Goal: Information Seeking & Learning: Learn about a topic

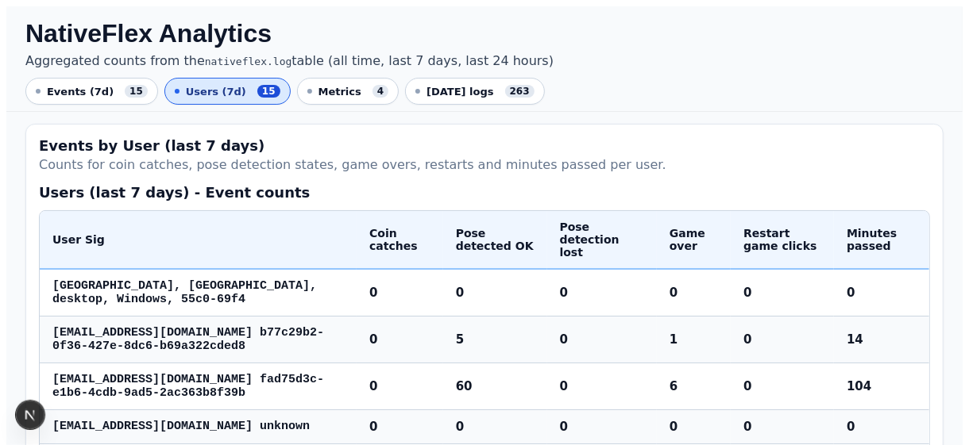
scroll to position [397, 0]
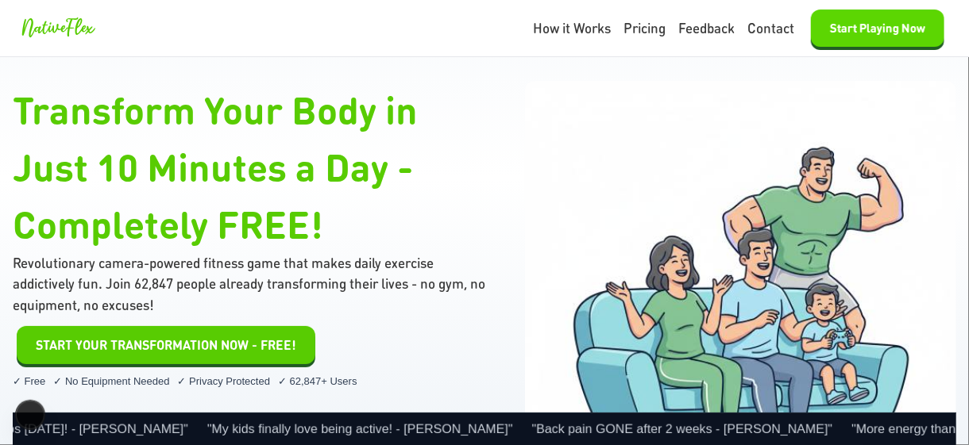
click at [850, 29] on button "Start Playing Now" at bounding box center [877, 28] width 133 height 37
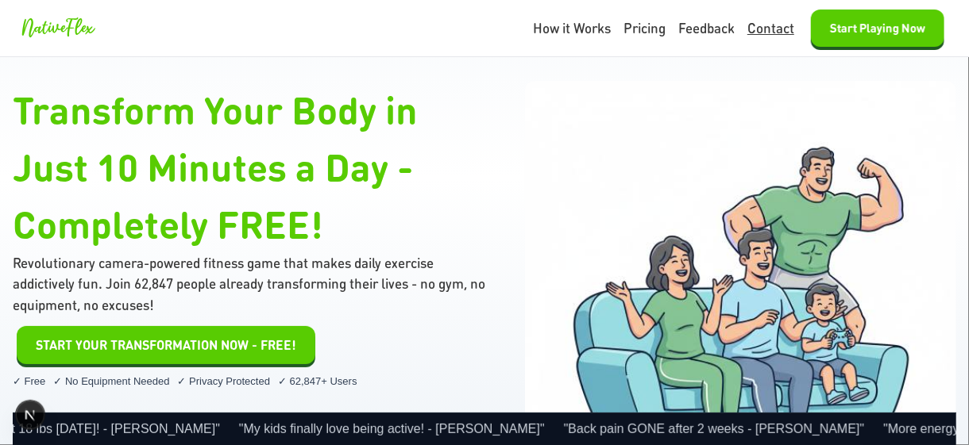
click at [757, 29] on link "Contact" at bounding box center [770, 28] width 47 height 21
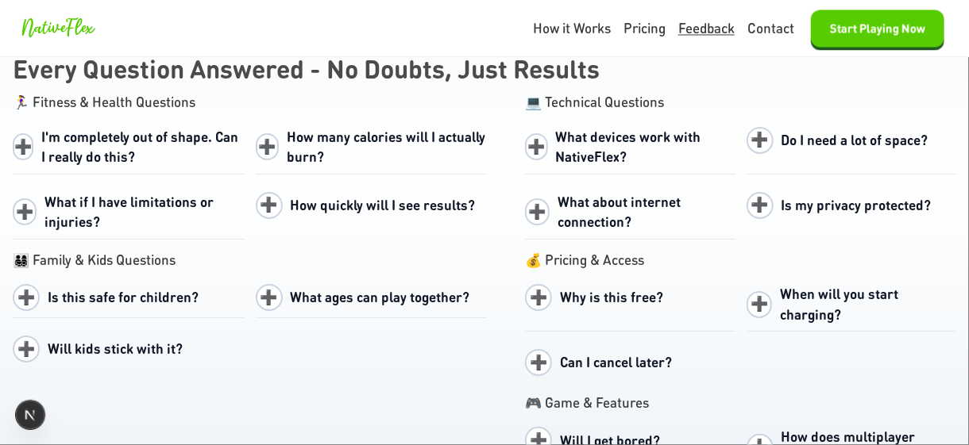
click at [688, 29] on link "Feedback" at bounding box center [706, 28] width 56 height 21
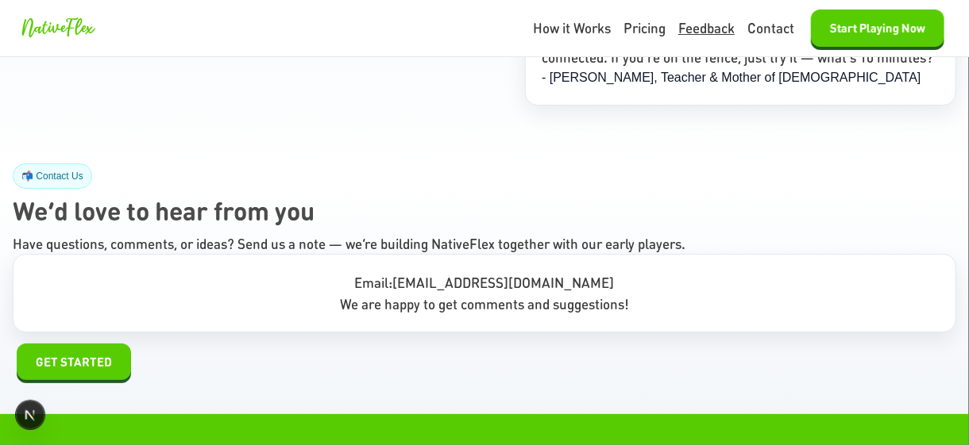
click at [688, 29] on link "Feedback" at bounding box center [706, 28] width 56 height 21
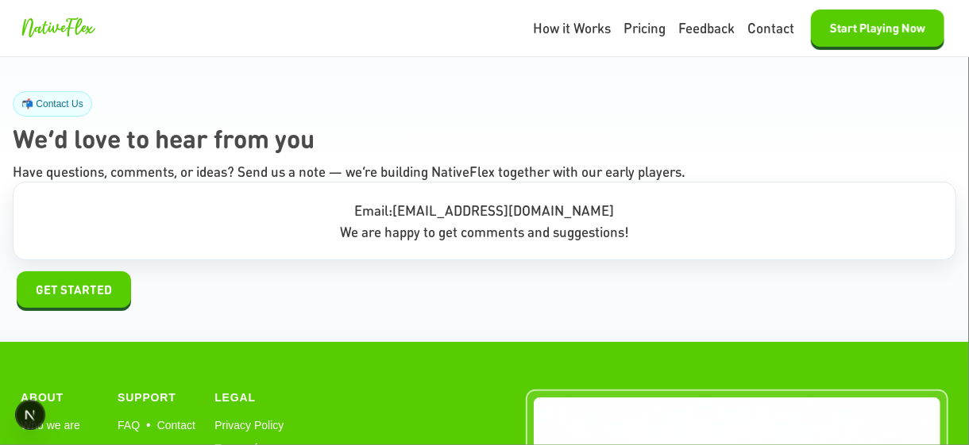
scroll to position [7666, 0]
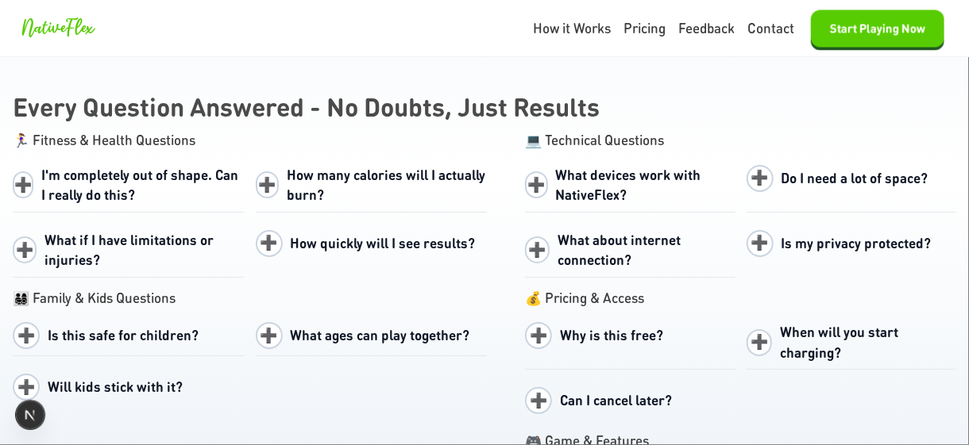
click at [789, 323] on span "When will you start charging?" at bounding box center [839, 342] width 118 height 38
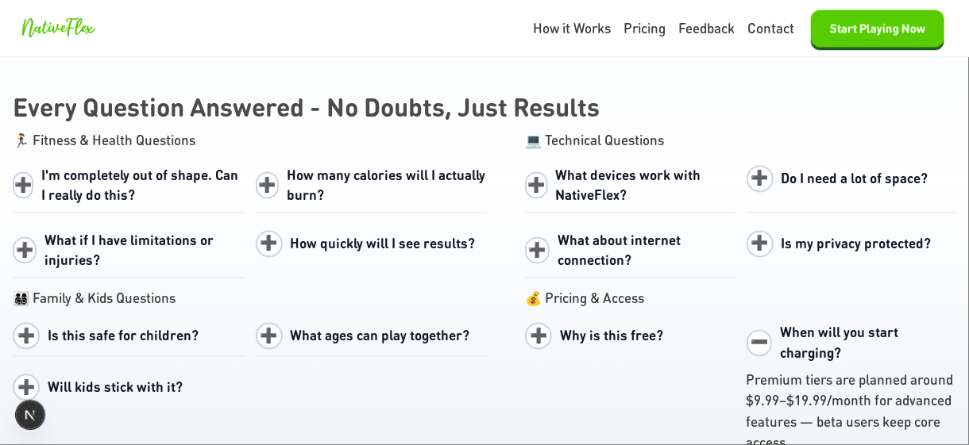
click at [589, 326] on span "Why is this free?" at bounding box center [611, 334] width 103 height 17
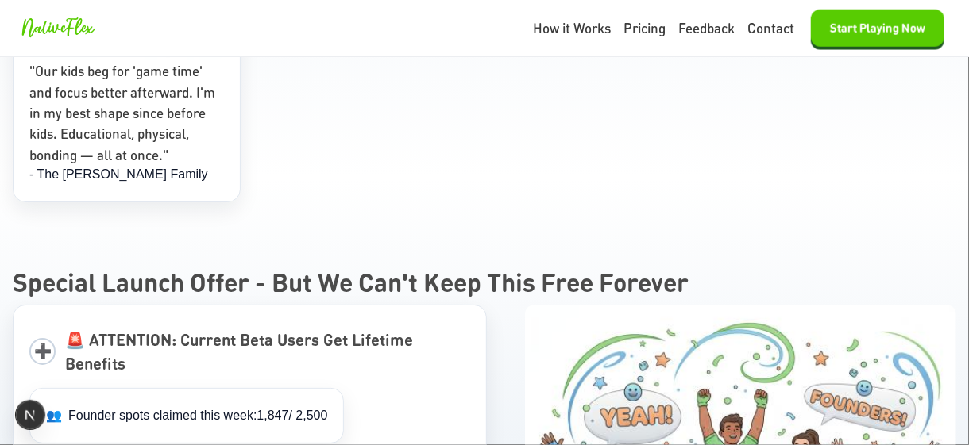
scroll to position [6952, 0]
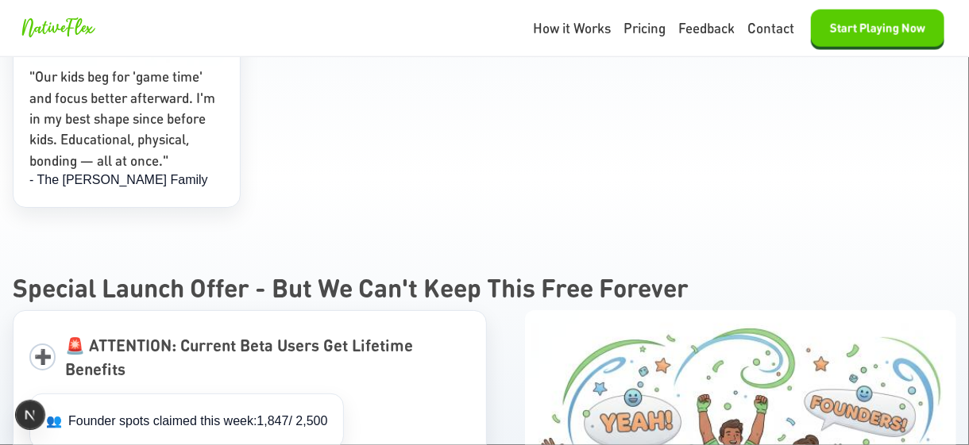
click at [613, 30] on nav "How it Works Pricing Feedback Contact Start Playing Now" at bounding box center [740, 28] width 415 height 37
click at [630, 29] on link "Pricing" at bounding box center [644, 28] width 42 height 21
click at [572, 28] on link "How it Works" at bounding box center [572, 28] width 78 height 21
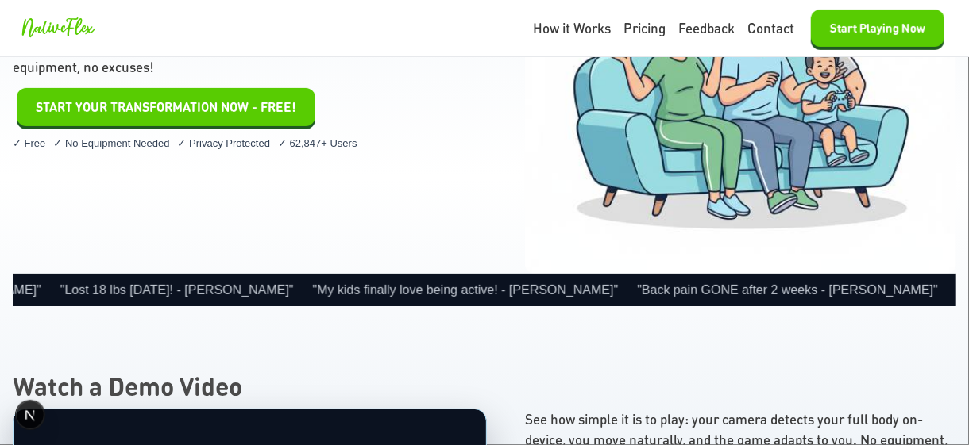
scroll to position [0, 0]
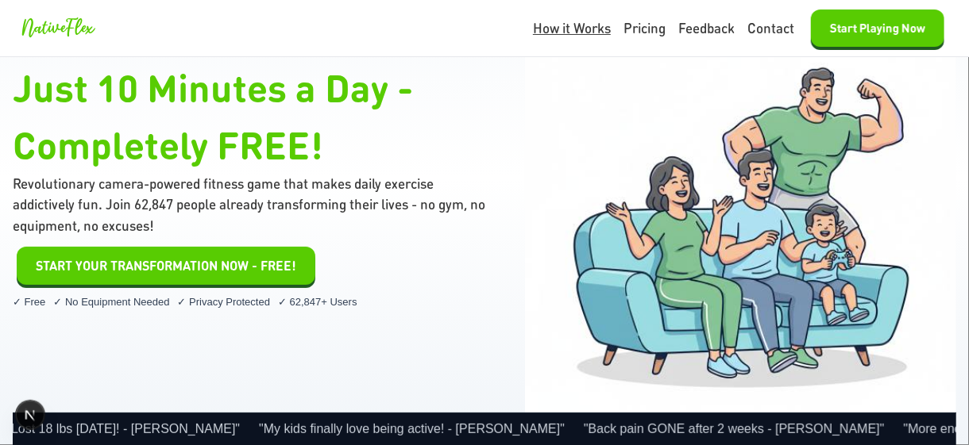
click at [553, 24] on link "How it Works" at bounding box center [572, 28] width 78 height 21
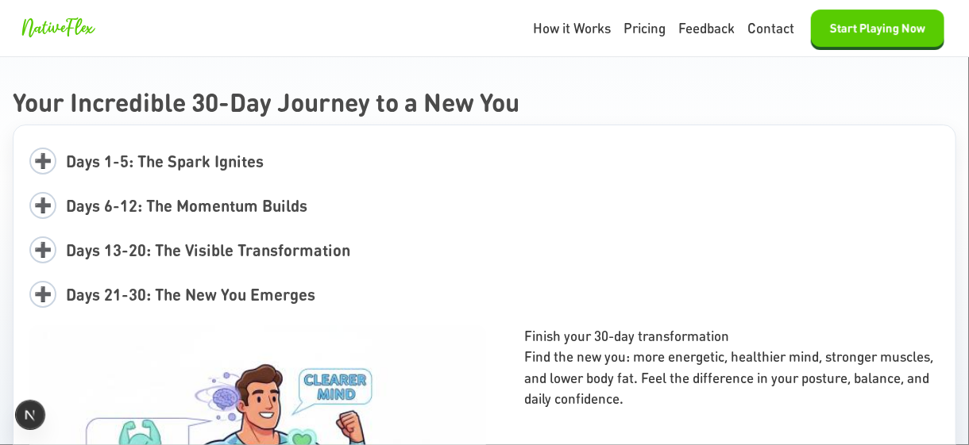
scroll to position [2858, 0]
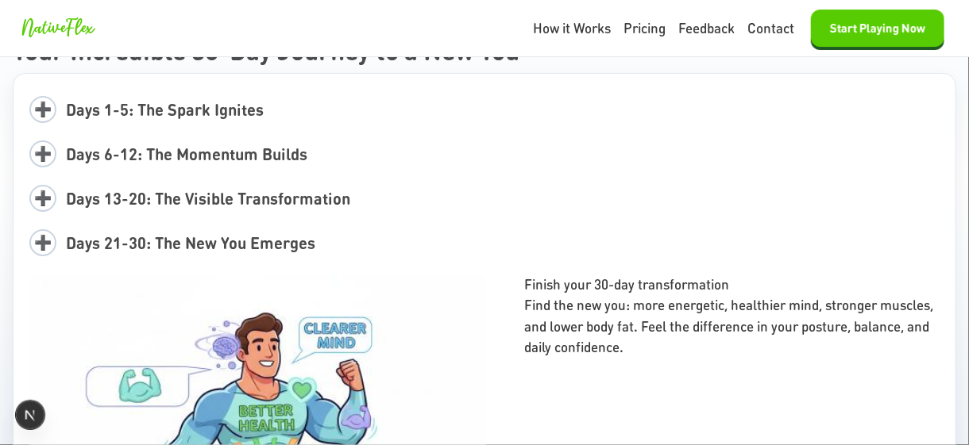
click at [146, 235] on span "Days 21-30: The New You Emerges" at bounding box center [190, 243] width 249 height 21
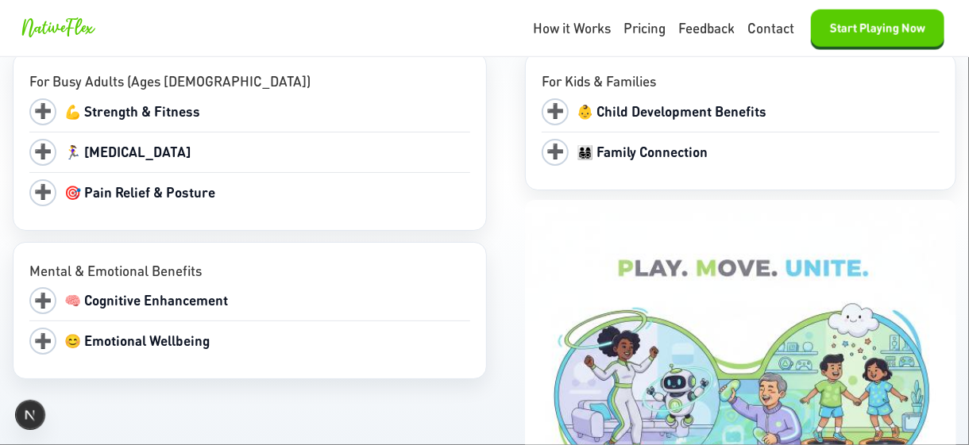
scroll to position [3811, 0]
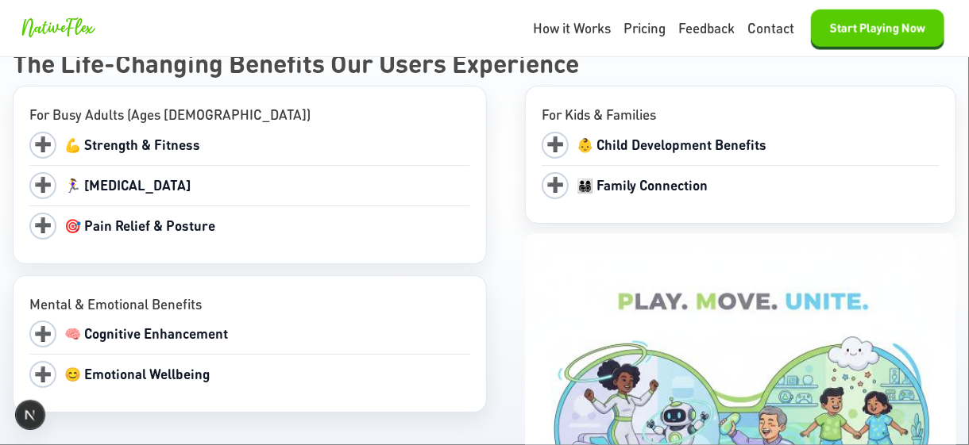
click at [611, 183] on span "👨‍👩‍👧‍👦 Family Connection" at bounding box center [641, 184] width 131 height 17
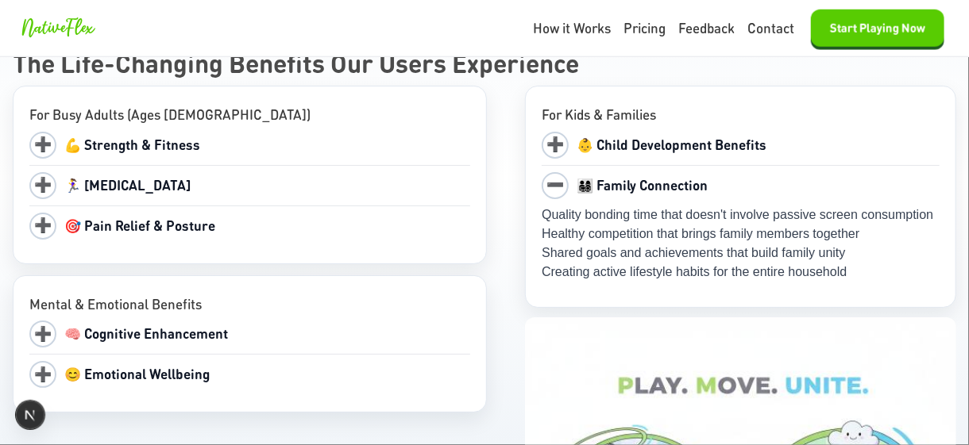
click at [628, 128] on div "➕ 👶 Child Development Benefits" at bounding box center [740, 145] width 398 height 40
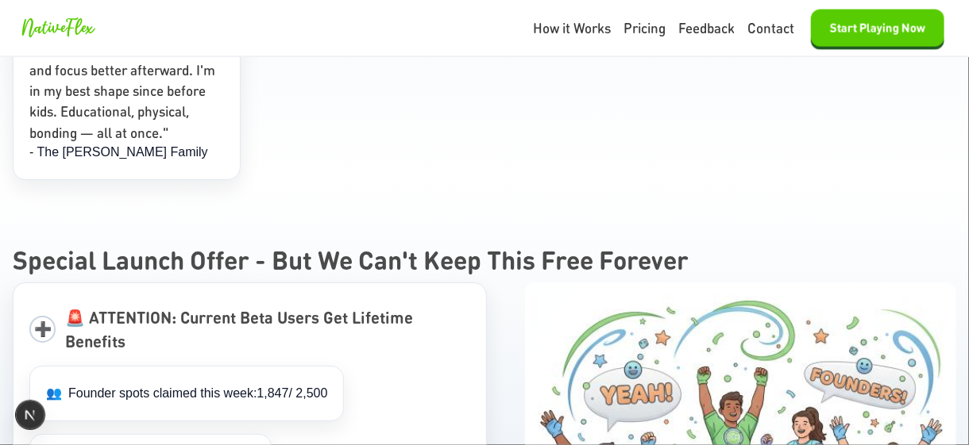
scroll to position [7384, 0]
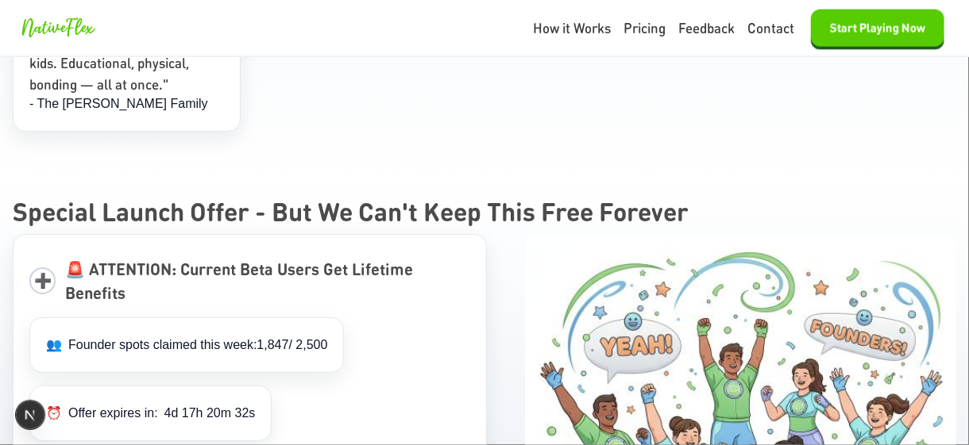
click at [283, 257] on span "🚨 ATTENTION: Current Beta Users Get Lifetime Benefits" at bounding box center [267, 281] width 405 height 48
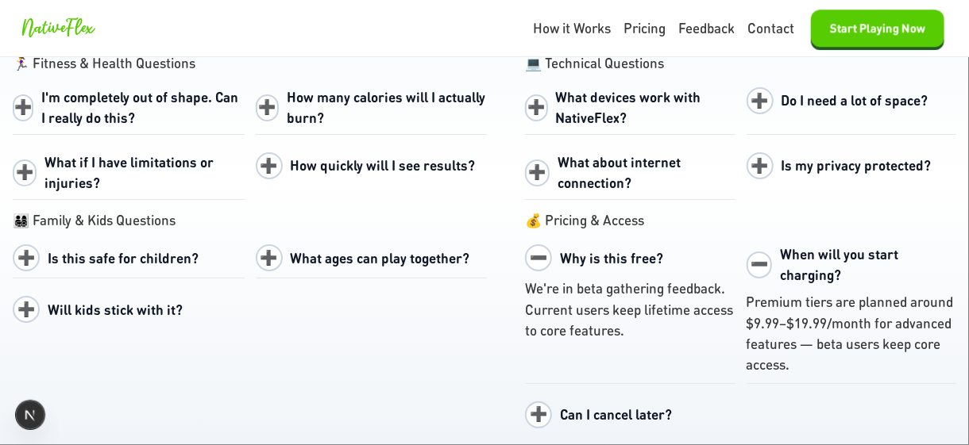
scroll to position [8257, 0]
click at [58, 302] on span "Will kids stick with it?" at bounding box center [115, 310] width 135 height 17
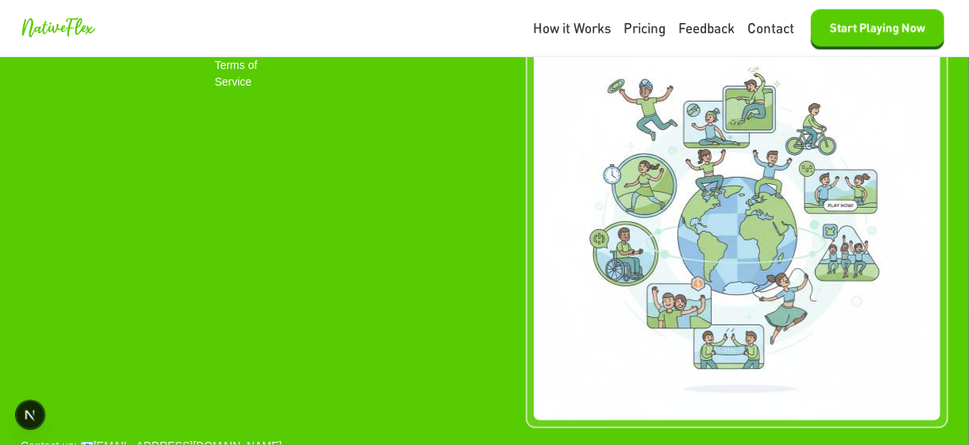
scroll to position [10374, 0]
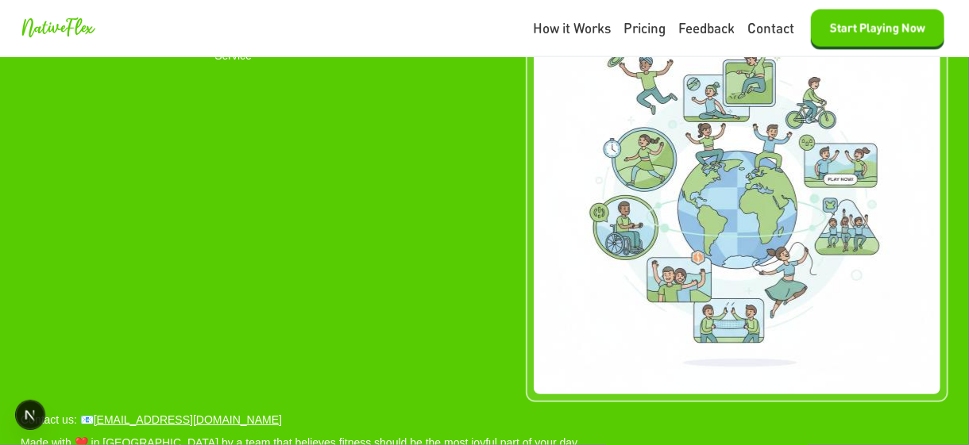
click at [426, 210] on div "About Who we are Support FAQ • Contact Legal Privacy Policy Terms of Service" at bounding box center [484, 191] width 927 height 422
click at [444, 412] on div "Contact us: 📧 hello@nativeflex.fit" at bounding box center [484, 420] width 927 height 17
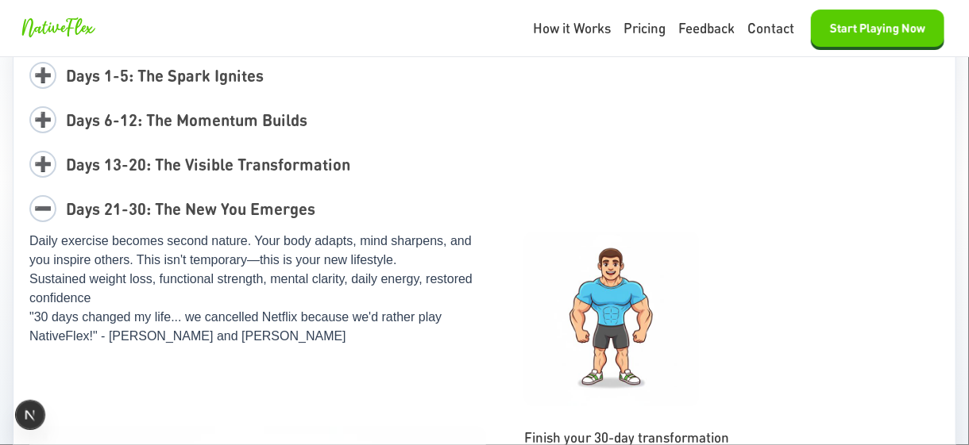
scroll to position [2911, 0]
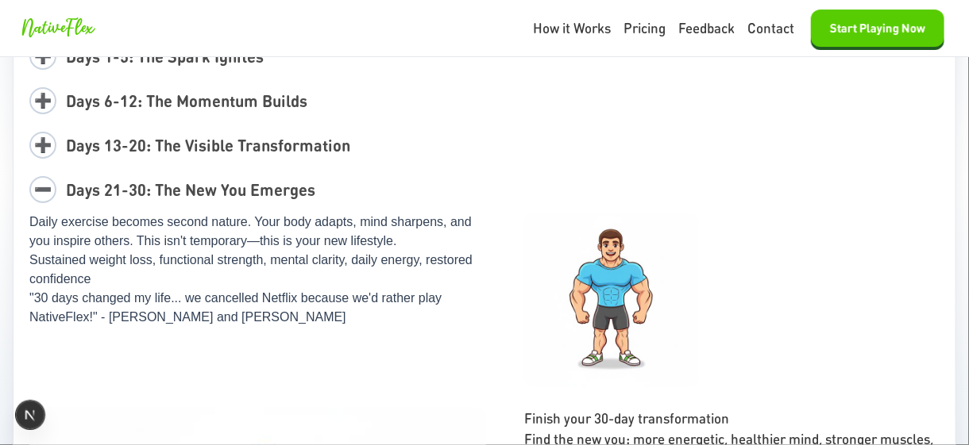
click at [277, 198] on span "Days 21-30: The New You Emerges" at bounding box center [190, 189] width 249 height 21
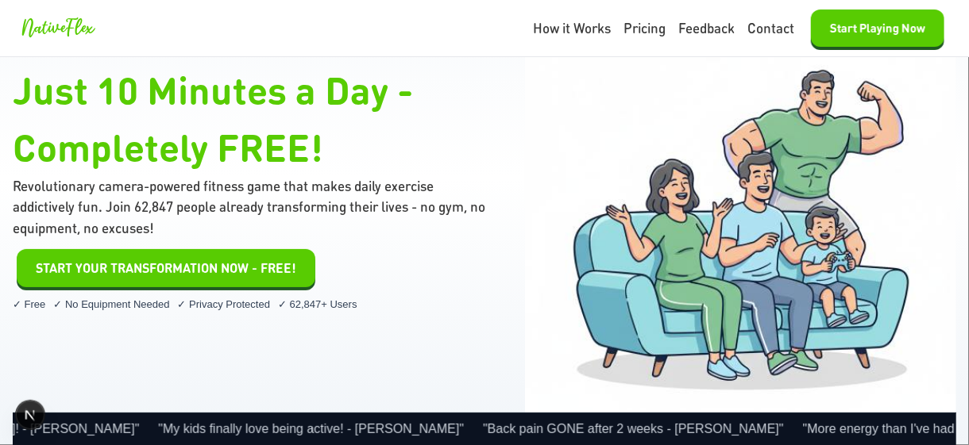
scroll to position [0, 0]
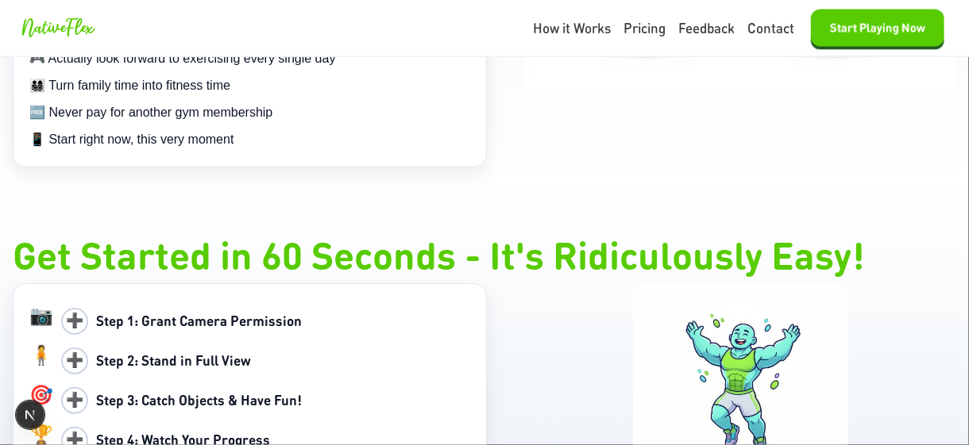
scroll to position [1508, 0]
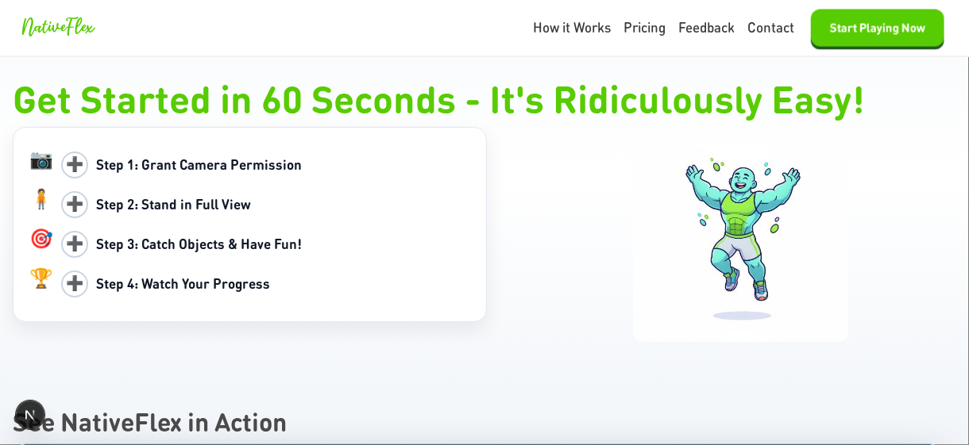
click at [165, 173] on b "Step 1: Grant Camera Permission" at bounding box center [199, 164] width 206 height 17
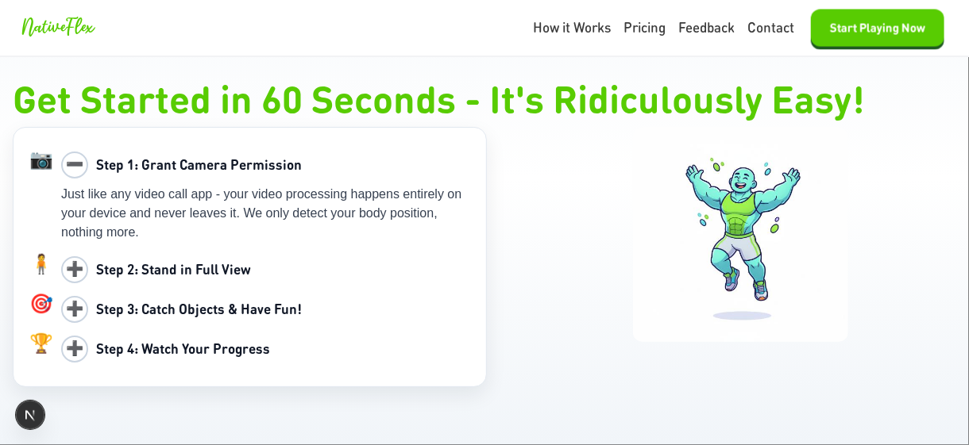
click at [165, 173] on b "Step 1: Grant Camera Permission" at bounding box center [199, 164] width 206 height 17
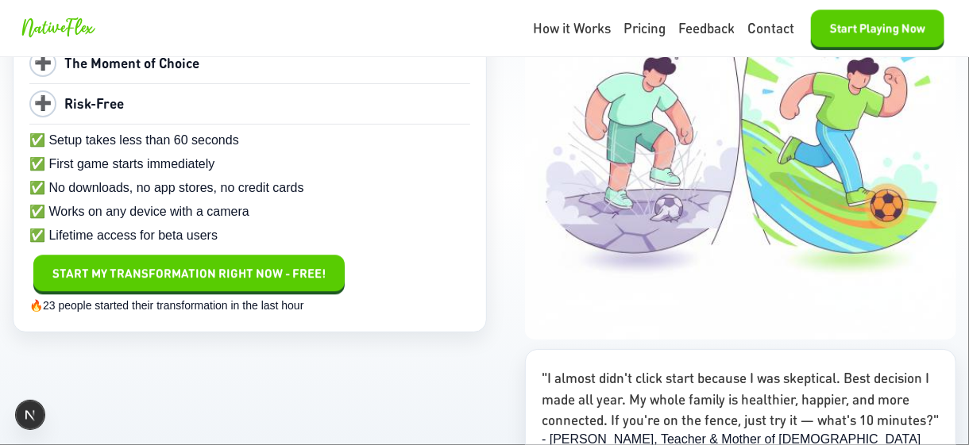
scroll to position [8098, 0]
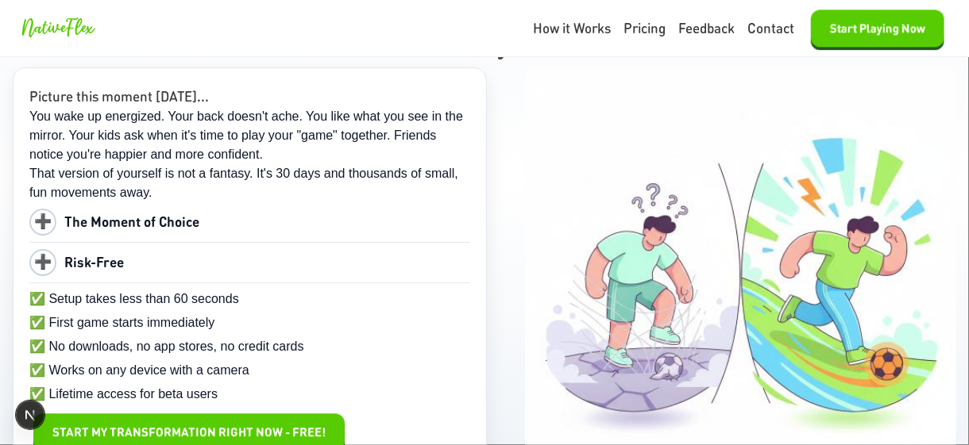
click at [67, 253] on span "Risk-Free" at bounding box center [94, 261] width 60 height 17
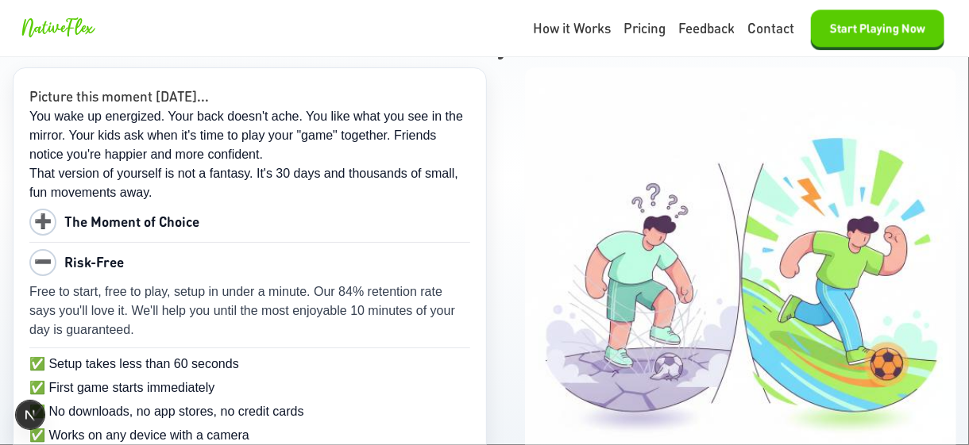
click at [113, 213] on span "The Moment of Choice" at bounding box center [131, 221] width 135 height 17
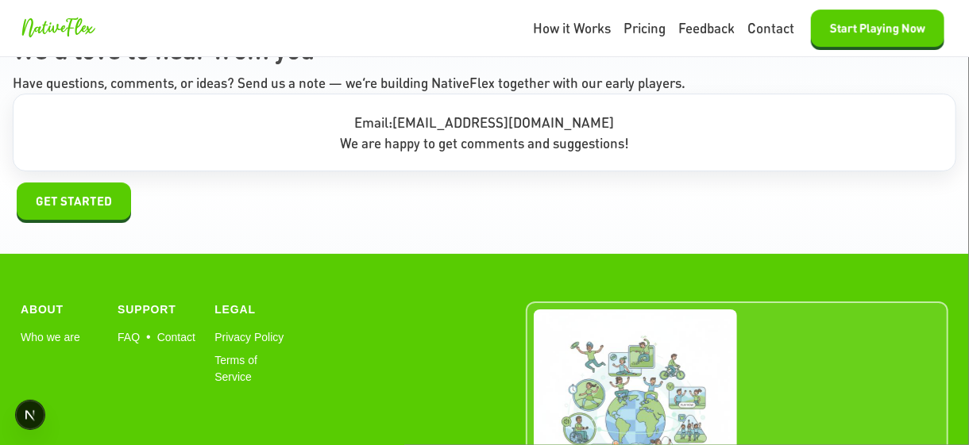
scroll to position [8892, 0]
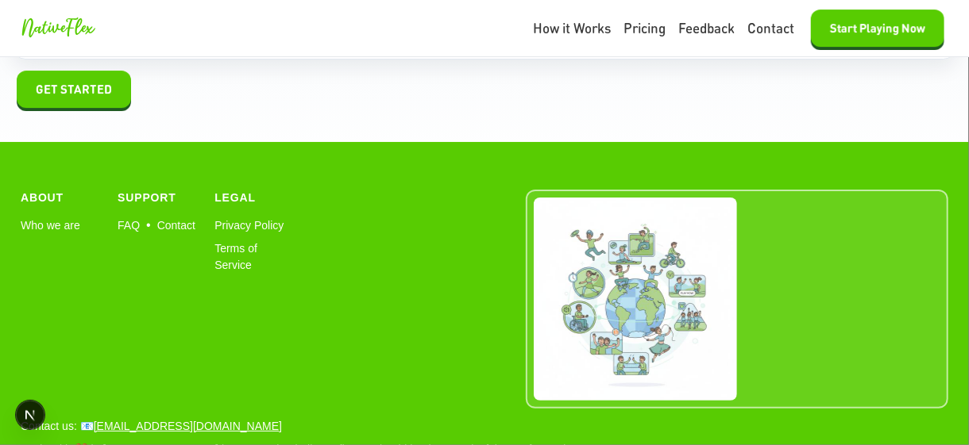
click at [381, 277] on div "About Who we are Support FAQ • Contact Legal Privacy Policy Terms of Service" at bounding box center [484, 299] width 927 height 219
click at [455, 243] on div "About Who we are Support FAQ • Contact Legal Privacy Policy Terms of Service" at bounding box center [484, 299] width 927 height 219
click at [787, 257] on div at bounding box center [737, 299] width 422 height 219
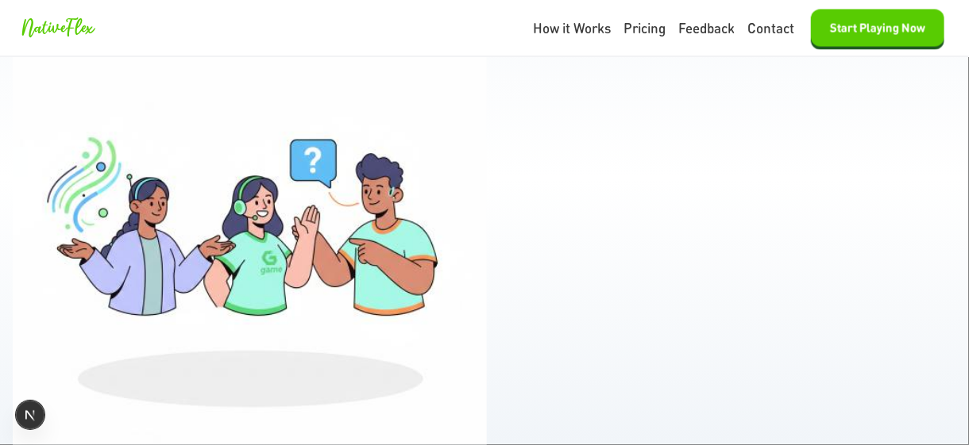
scroll to position [7622, 0]
